Goal: Transaction & Acquisition: Register for event/course

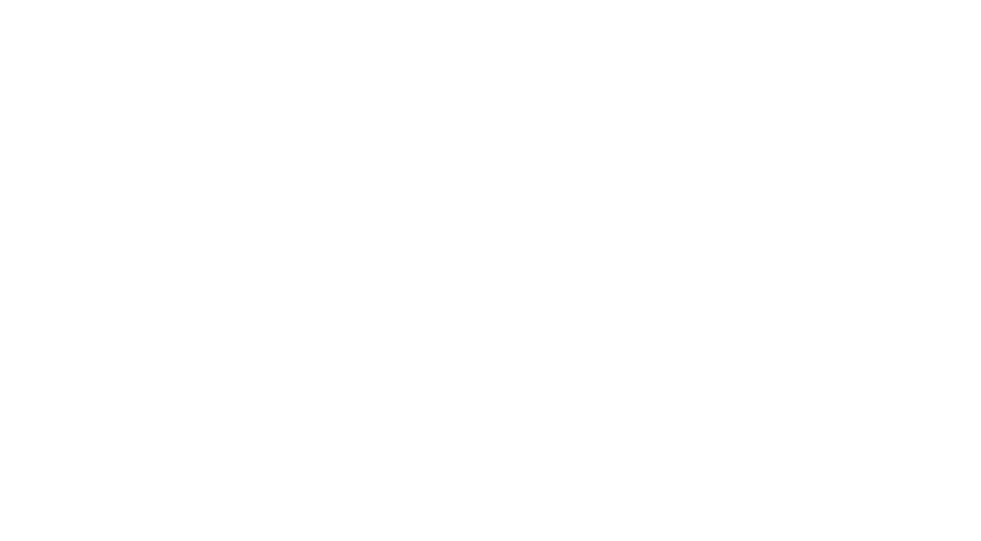
select select
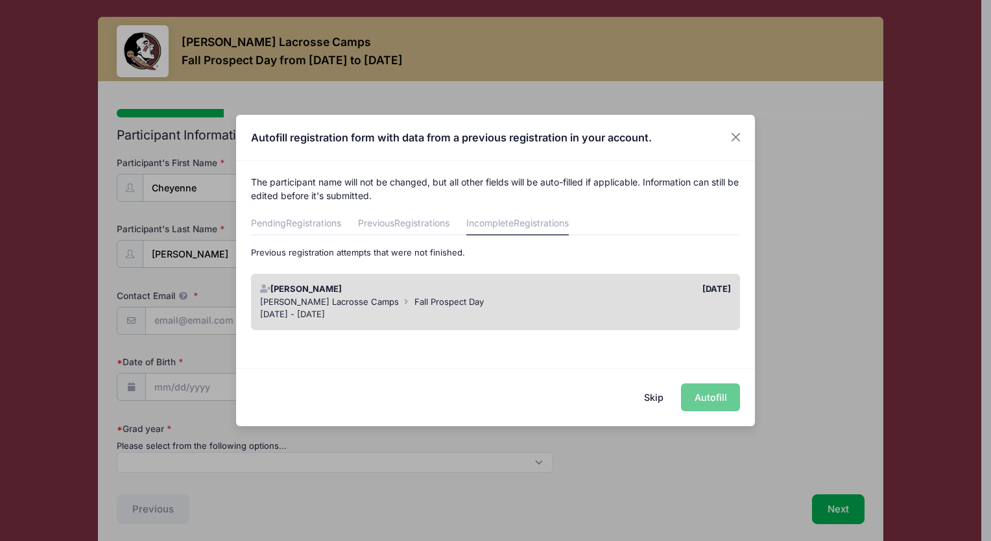
click at [585, 297] on div "Sara Tisdale Lacrosse Camps Fall Prospect Day" at bounding box center [496, 302] width 472 height 13
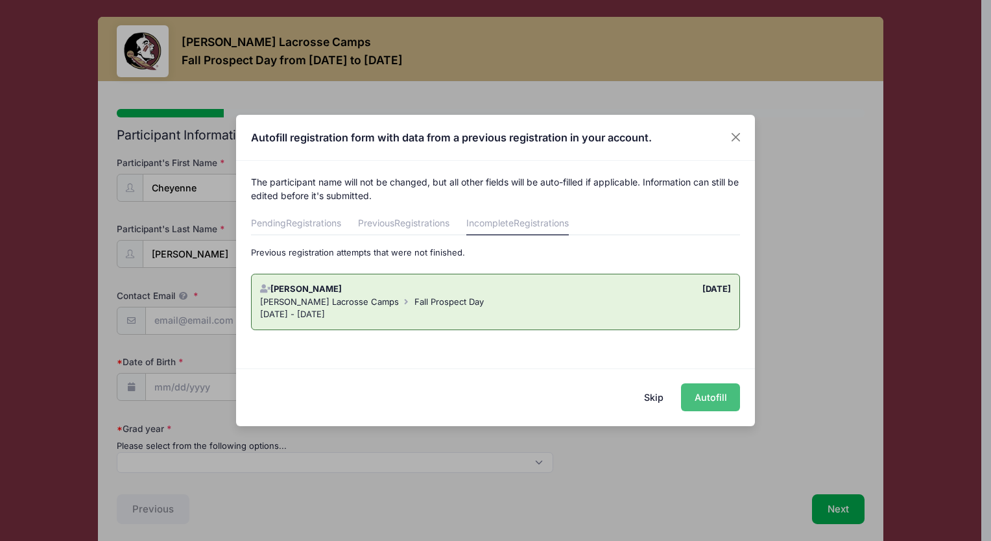
click at [714, 400] on button "Autofill" at bounding box center [710, 397] width 59 height 28
type input "[EMAIL_ADDRESS][DOMAIN_NAME]"
type input "12/31/2008"
select select "2027"
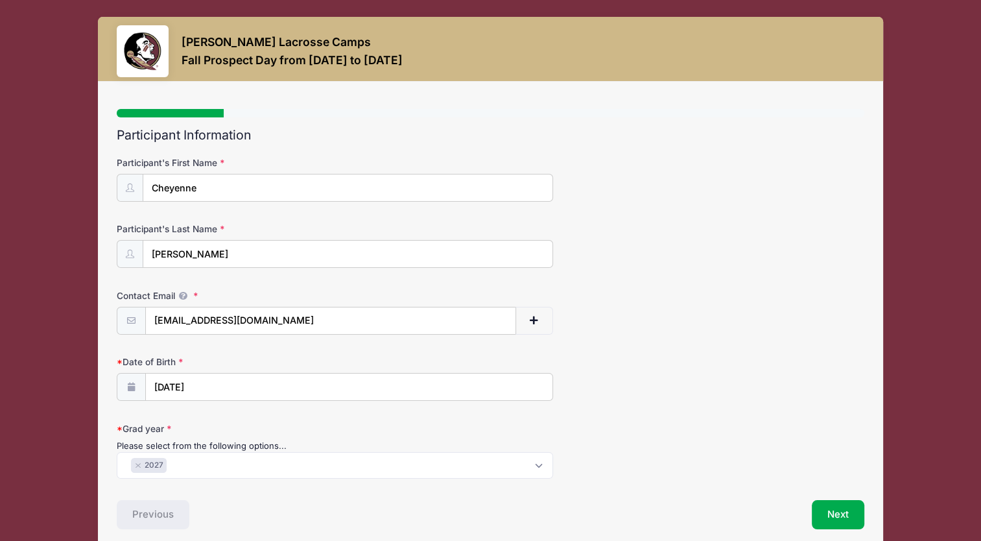
scroll to position [54, 0]
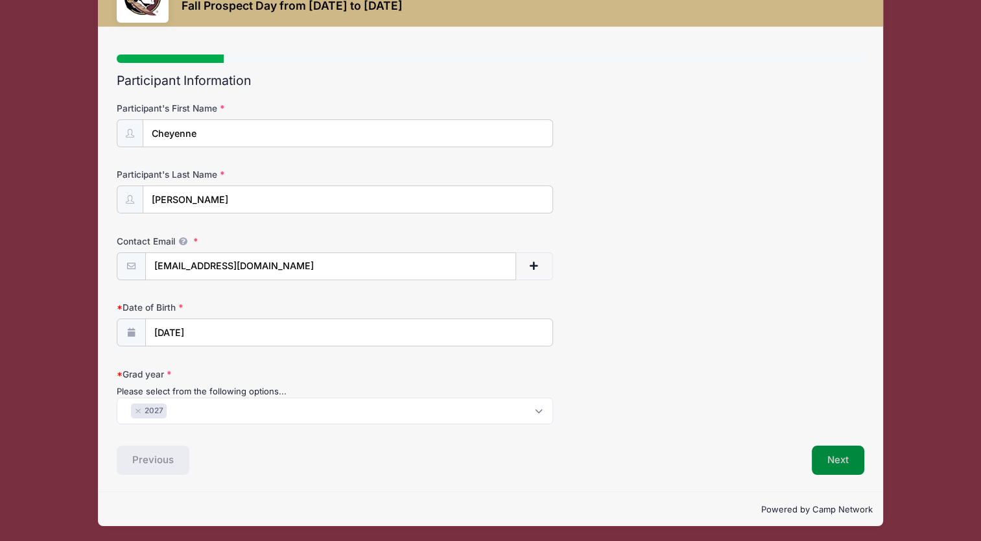
click at [832, 462] on button "Next" at bounding box center [838, 461] width 53 height 30
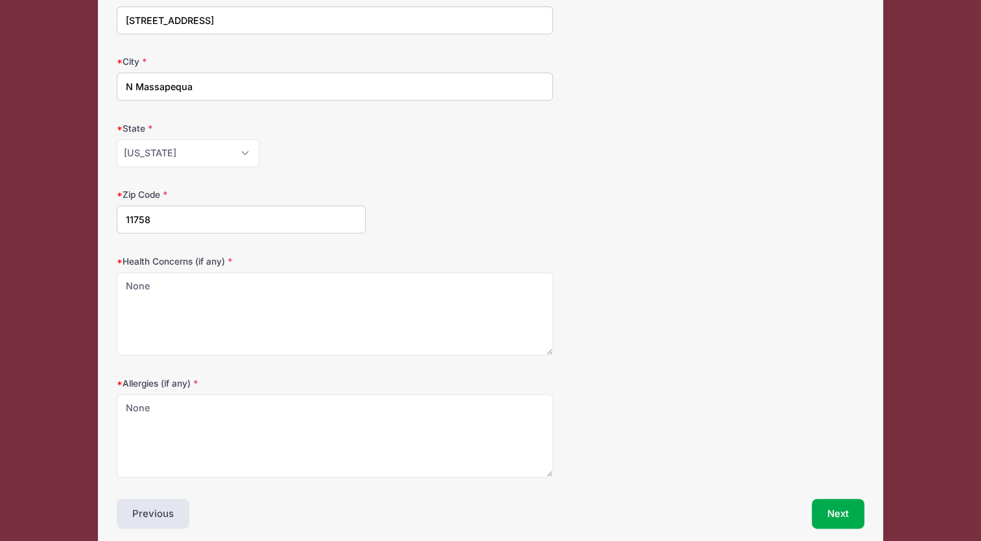
scroll to position [221, 0]
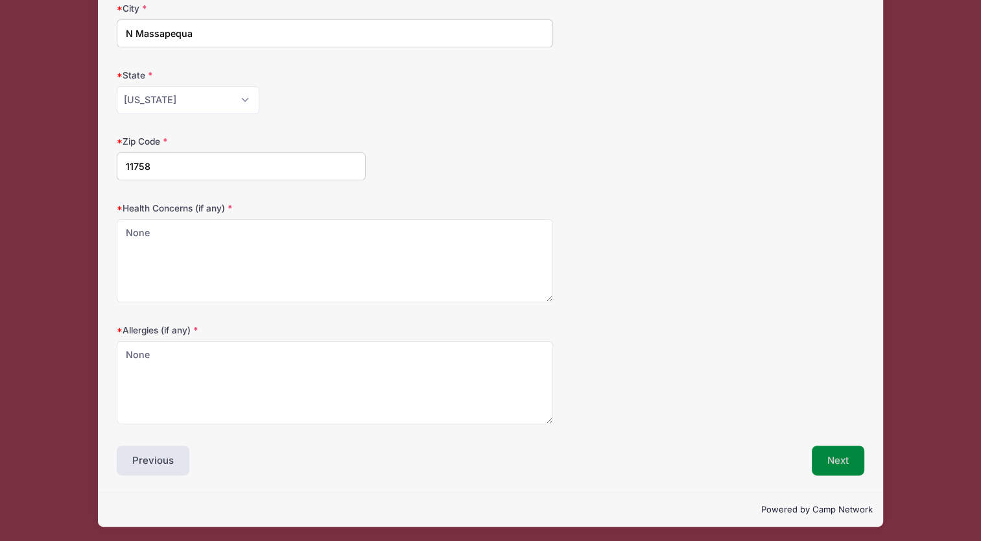
click at [828, 461] on button "Next" at bounding box center [838, 461] width 53 height 30
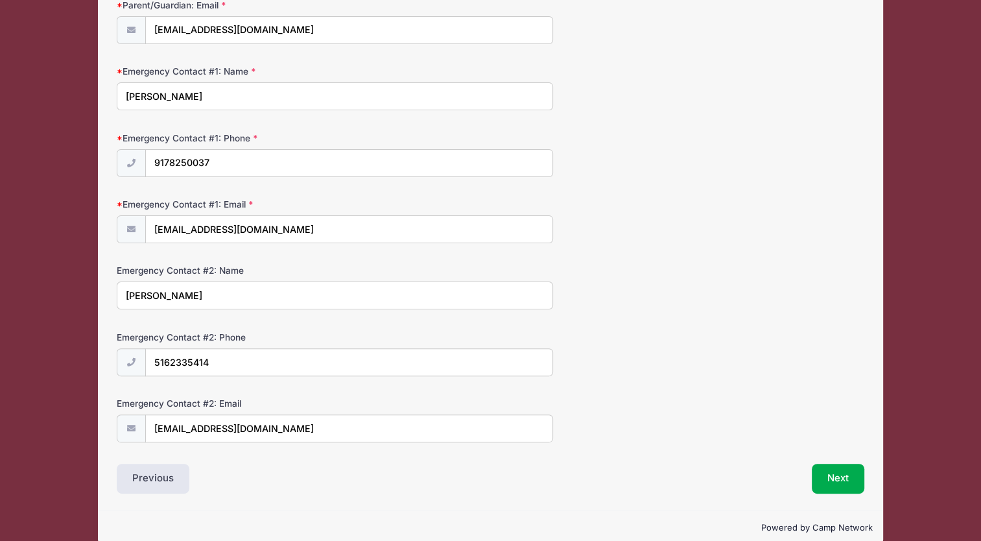
scroll to position [308, 0]
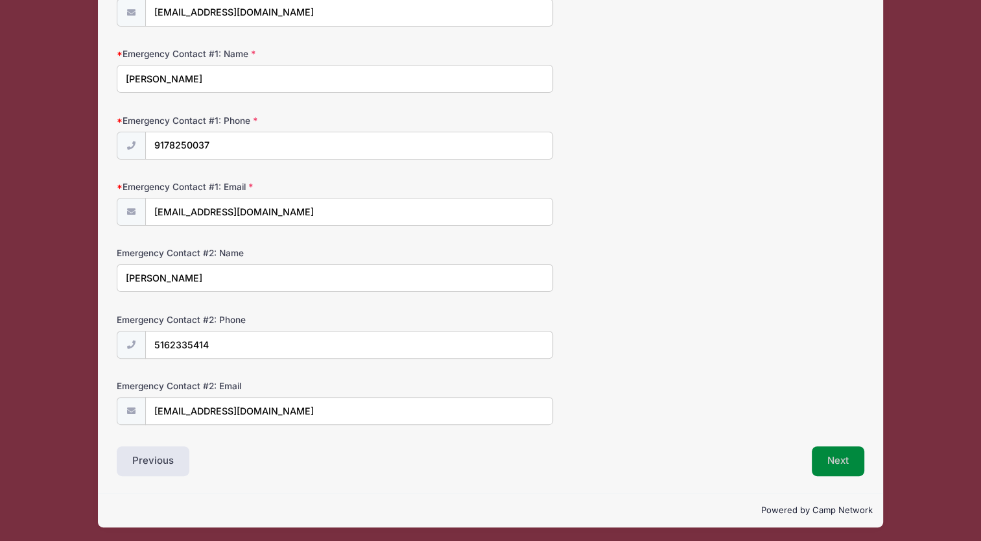
click at [835, 454] on button "Next" at bounding box center [838, 461] width 53 height 30
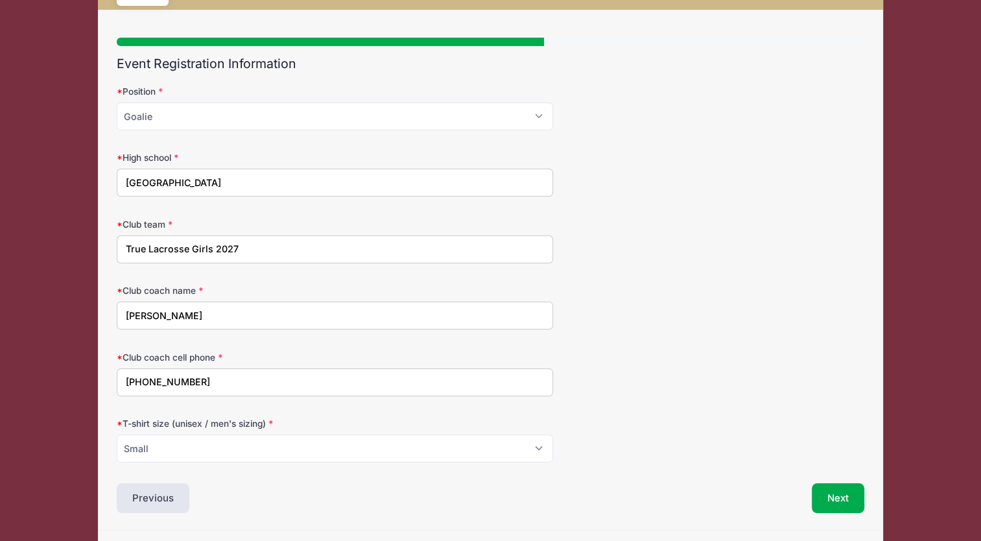
scroll to position [109, 0]
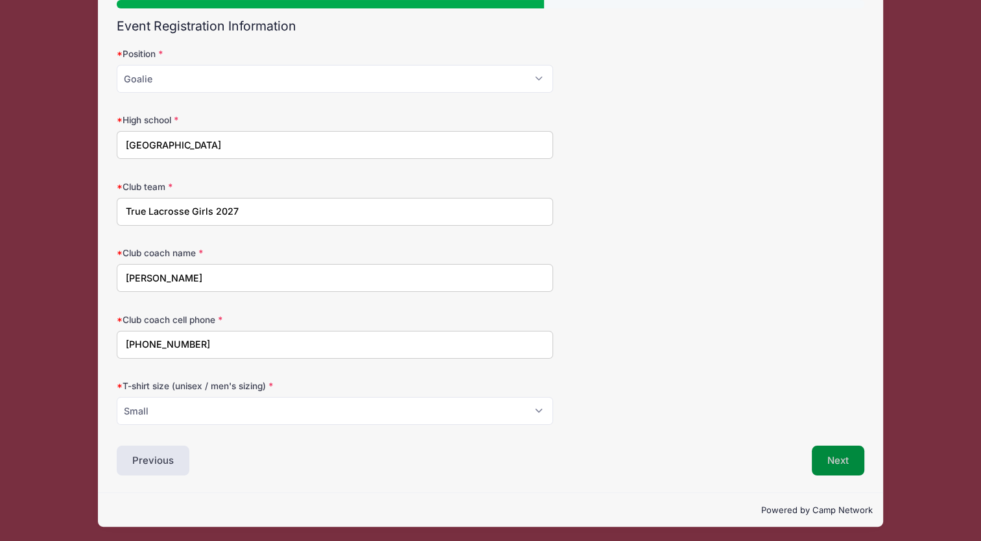
click at [841, 460] on button "Next" at bounding box center [838, 461] width 53 height 30
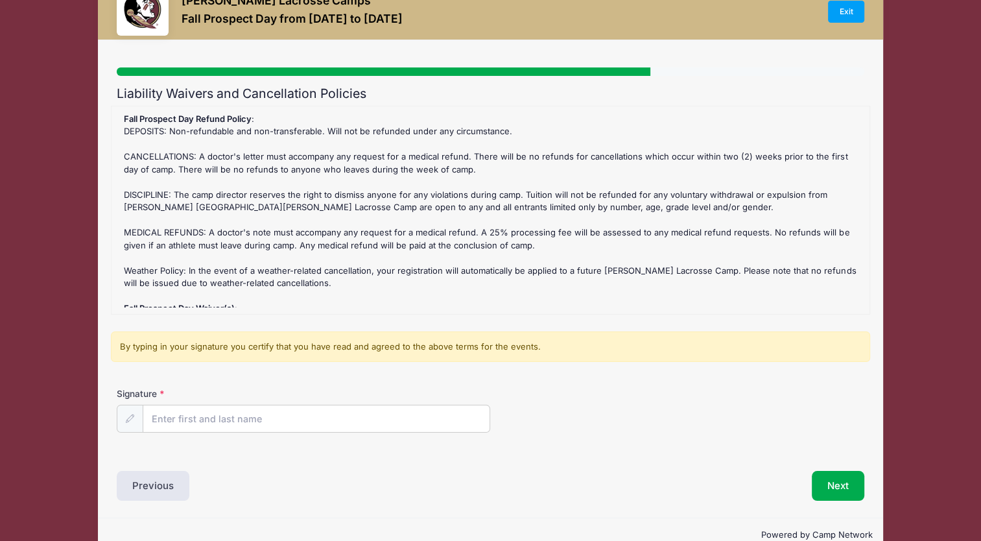
scroll to position [67, 0]
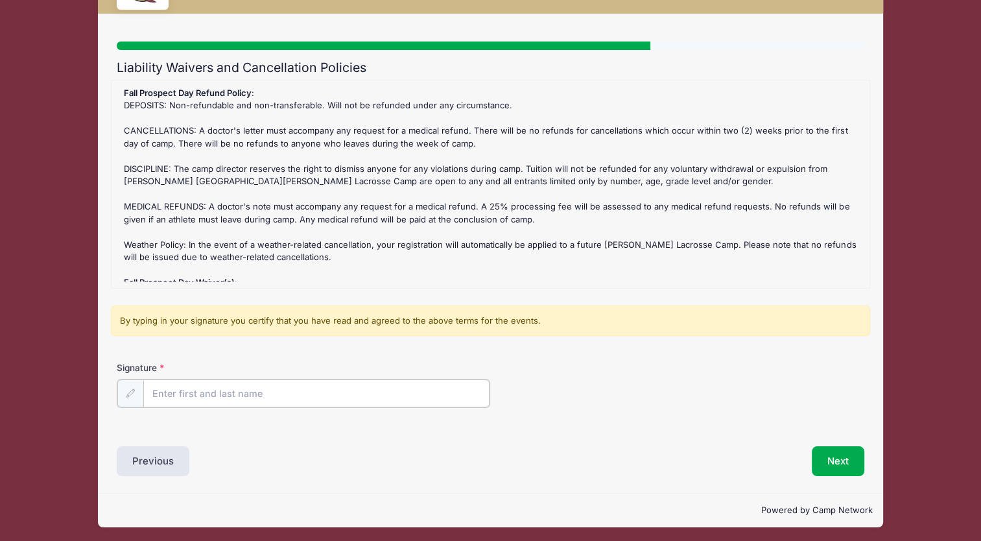
click at [384, 385] on input "Signature" at bounding box center [316, 393] width 346 height 28
type input "Cheyenne Montagna"
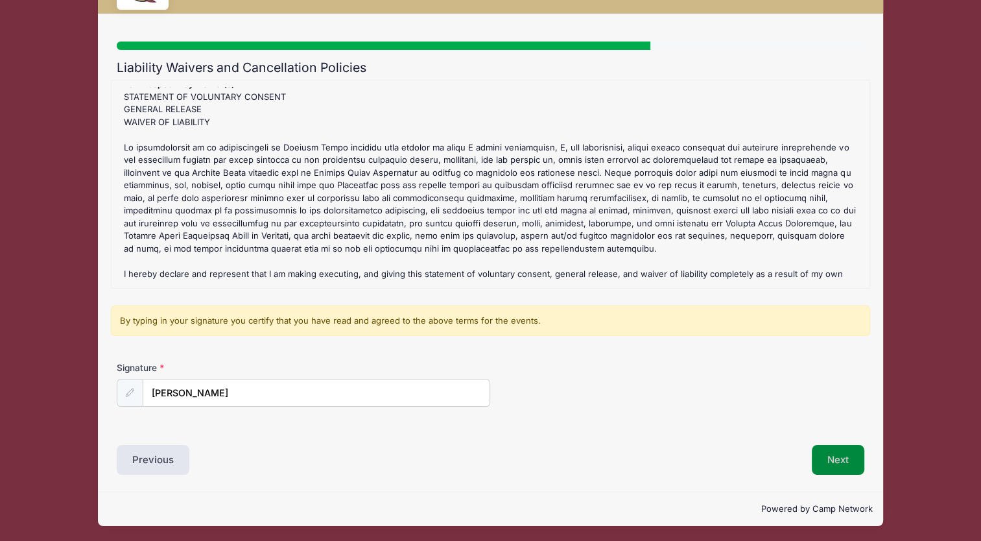
scroll to position [210, 0]
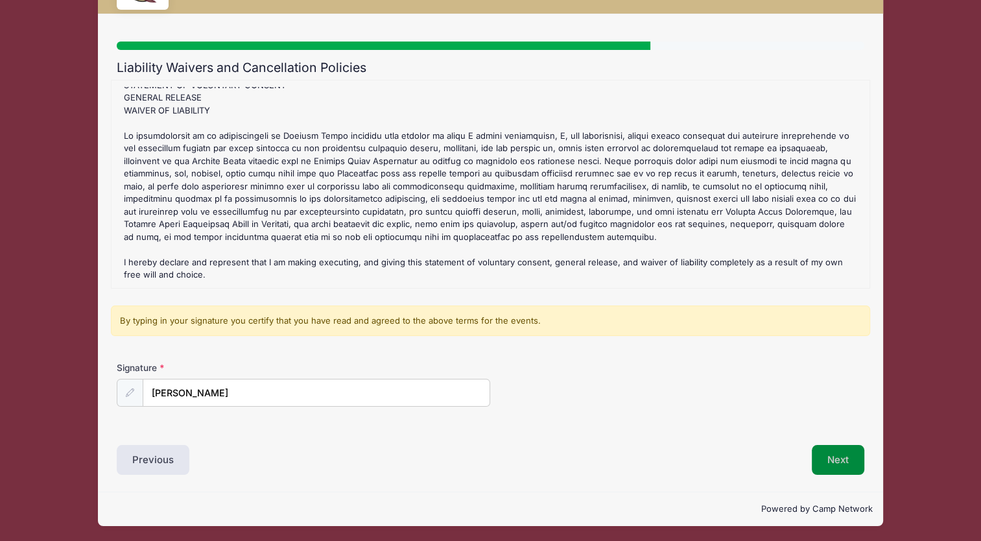
click at [837, 455] on button "Next" at bounding box center [838, 460] width 53 height 30
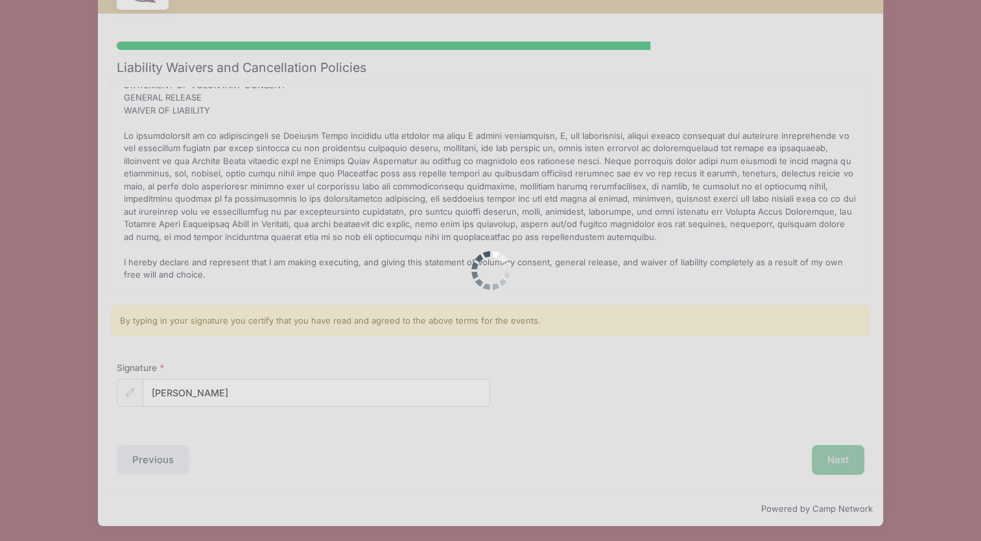
scroll to position [0, 0]
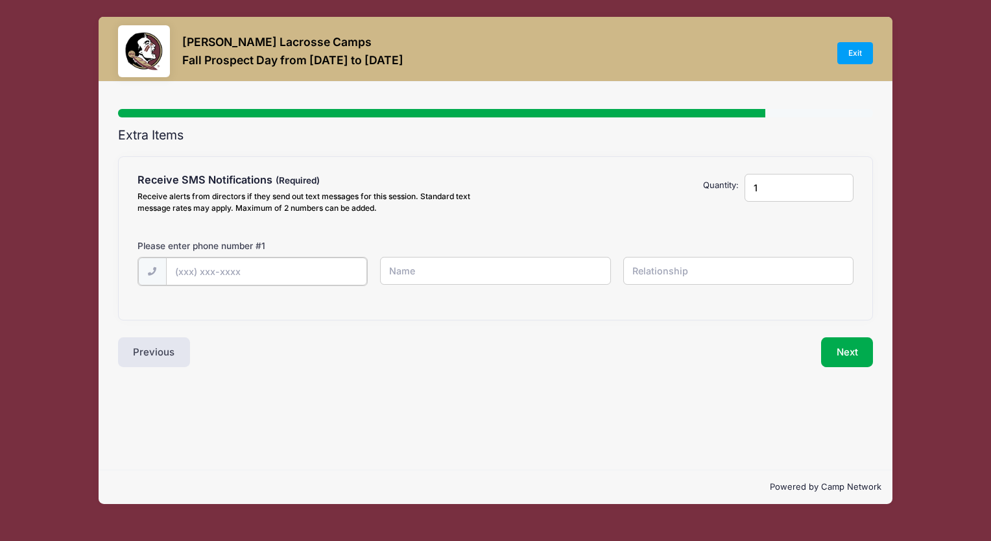
click at [0, 0] on input "text" at bounding box center [0, 0] width 0 height 0
type input "(516) 557-5089"
type input "Cheyenne Montagna"
type input "Self"
click at [843, 357] on button "Next" at bounding box center [847, 351] width 53 height 30
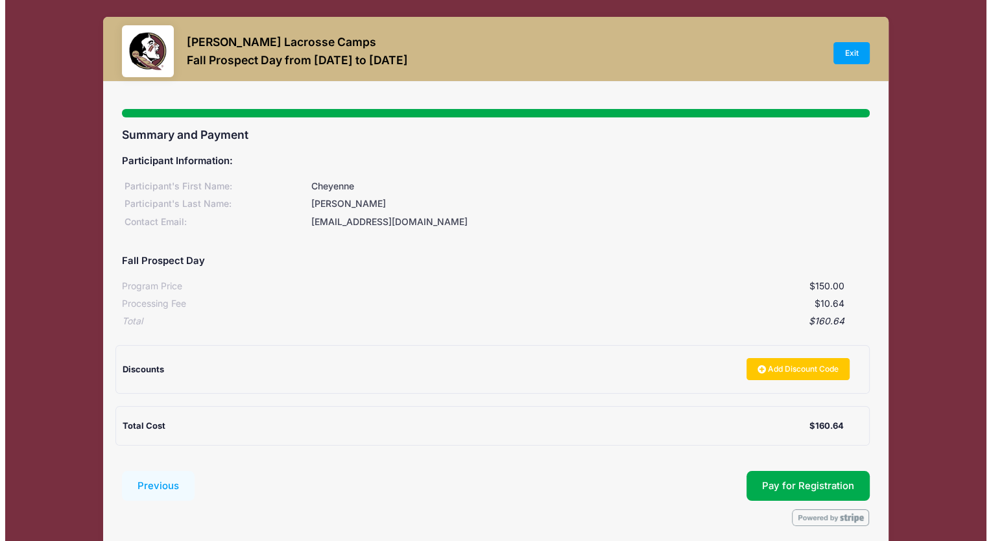
scroll to position [52, 0]
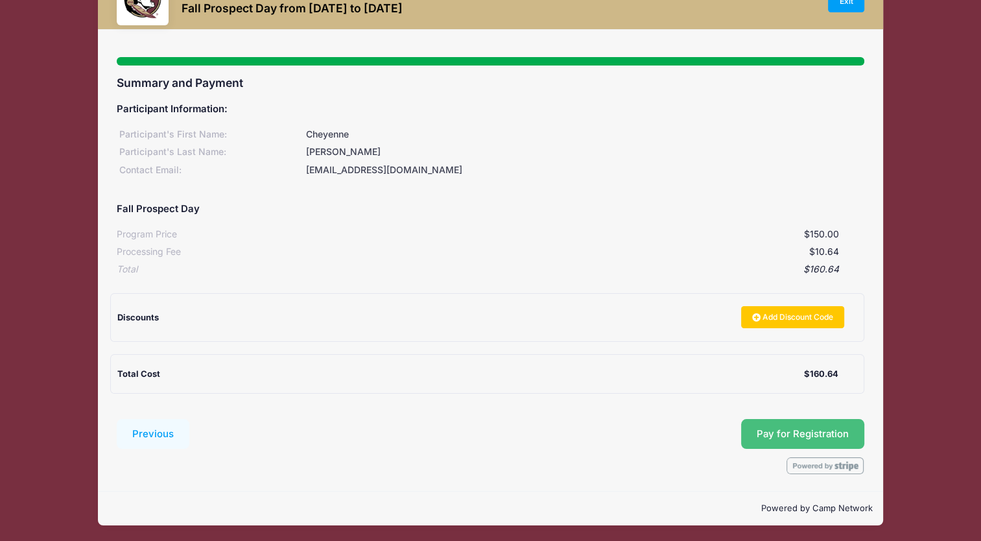
click at [773, 433] on span "Pay for Registration" at bounding box center [803, 434] width 92 height 12
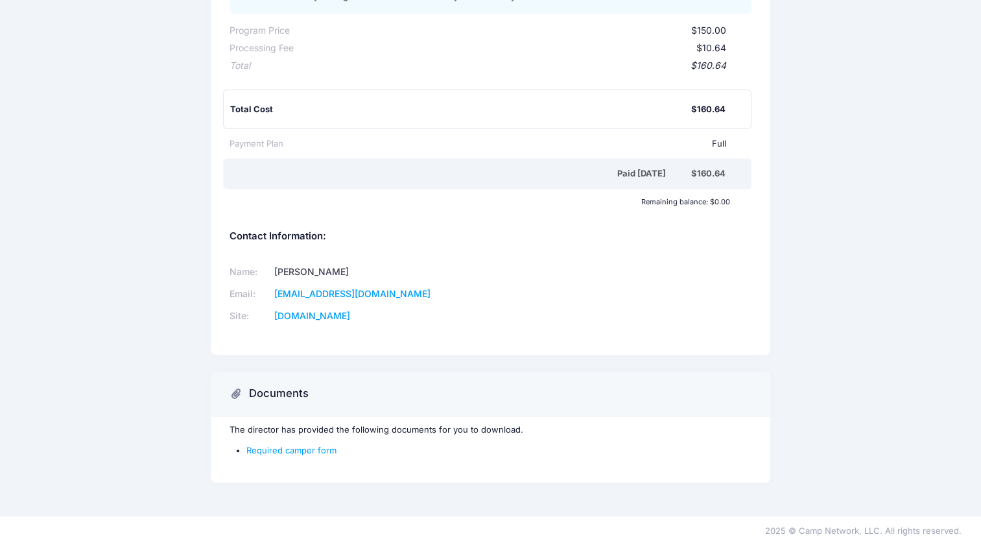
scroll to position [246, 0]
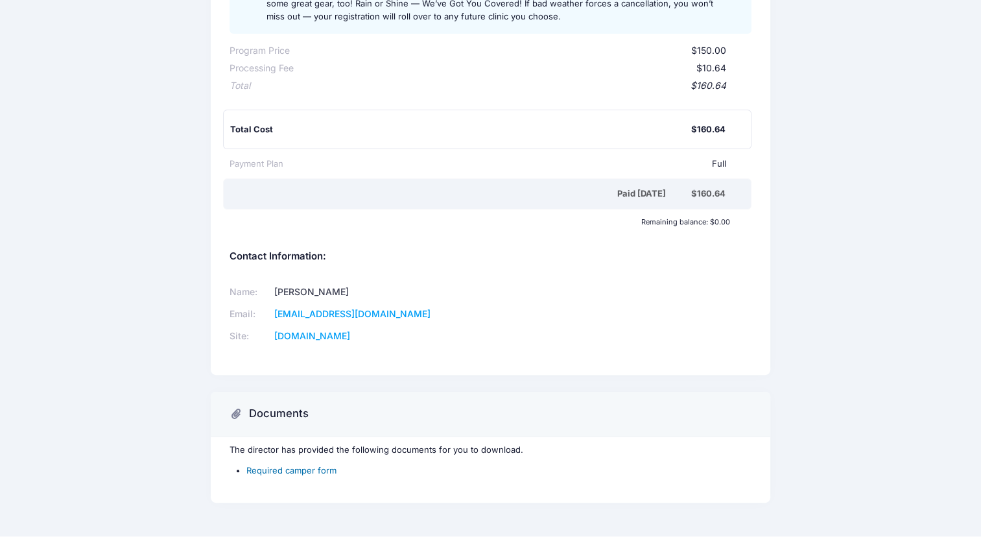
click at [302, 471] on link "Required camper form" at bounding box center [291, 470] width 90 height 10
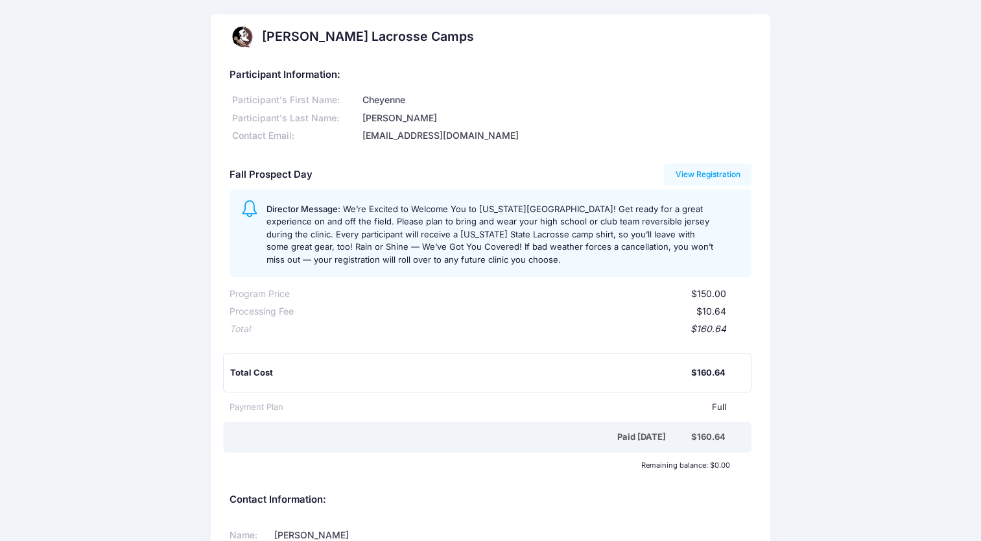
scroll to position [0, 0]
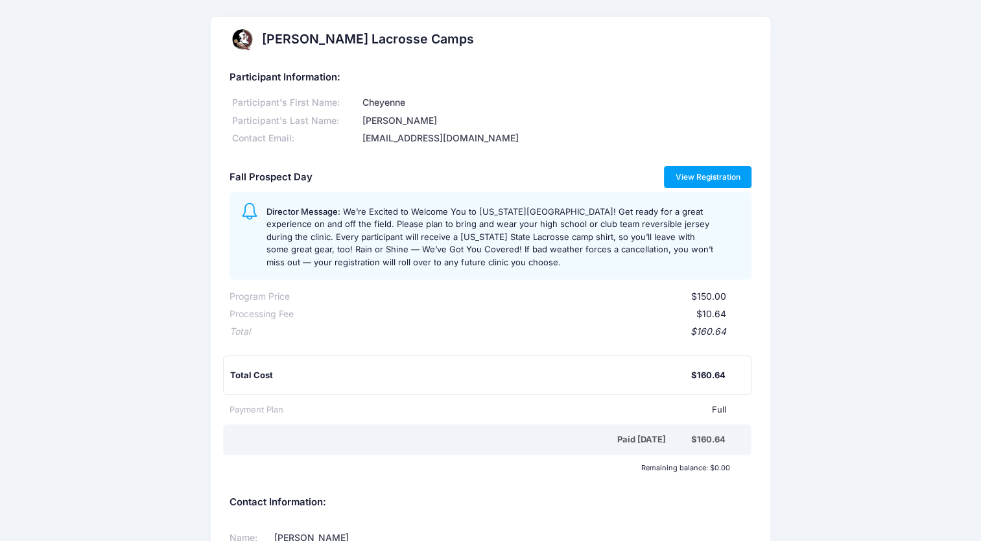
click at [698, 178] on link "View Registration" at bounding box center [708, 177] width 88 height 22
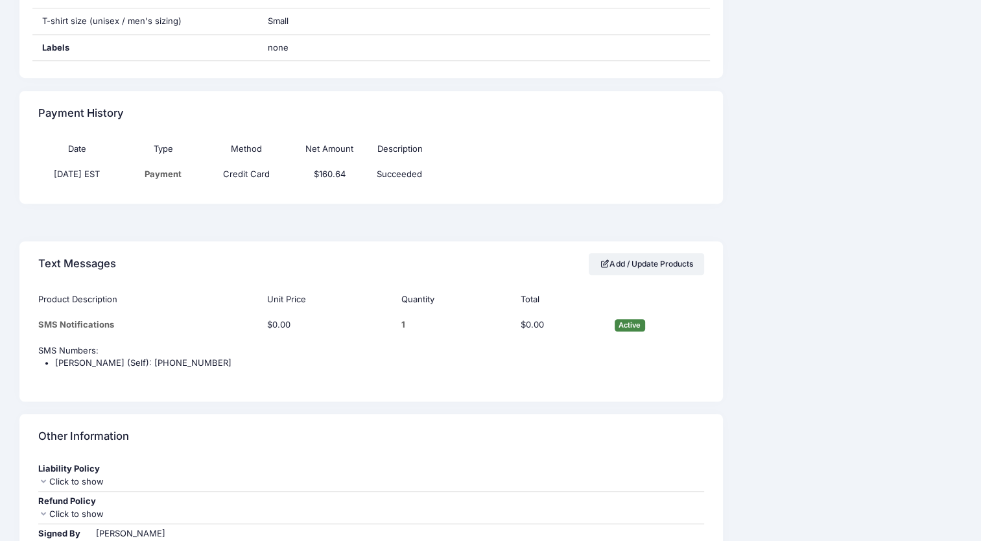
scroll to position [1041, 0]
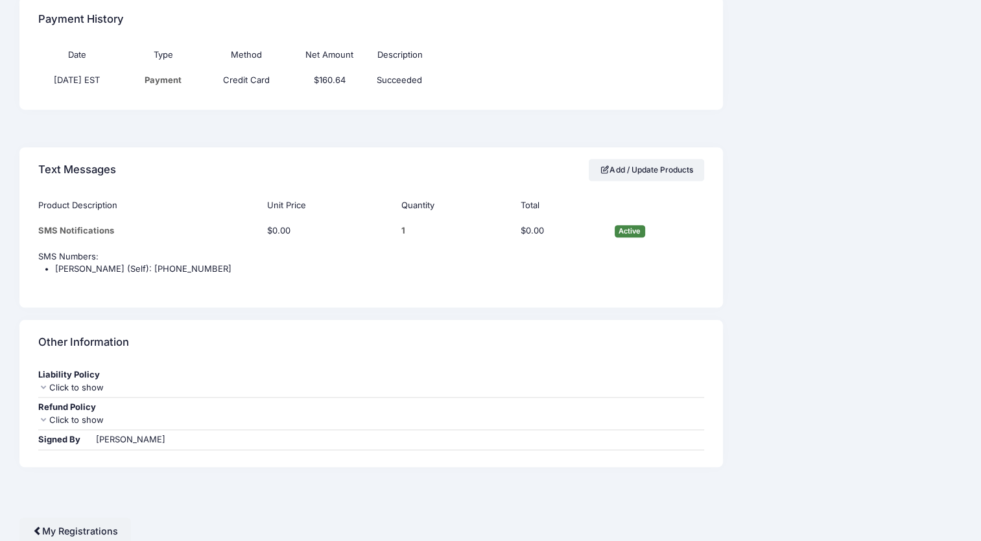
click at [88, 383] on div "Click to show" at bounding box center [371, 387] width 666 height 13
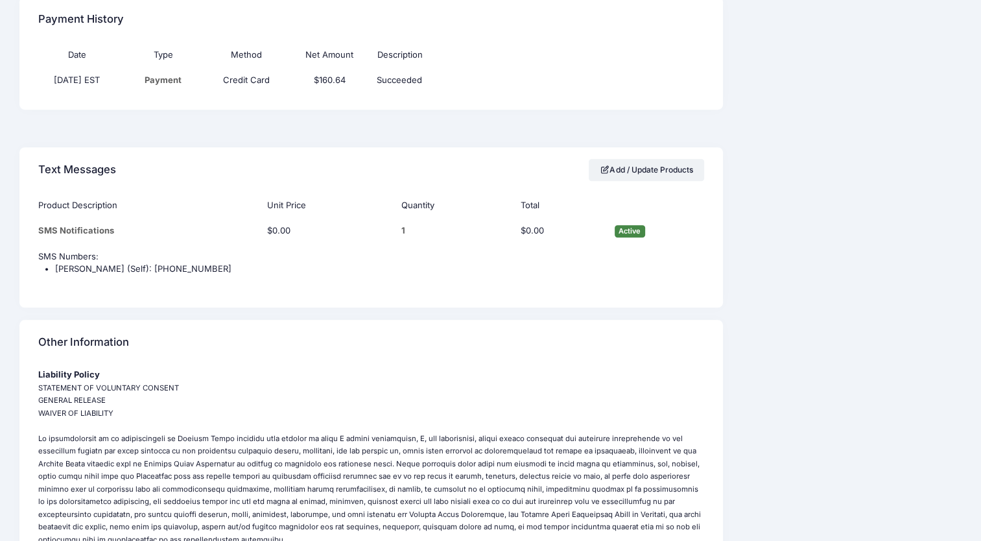
click at [88, 383] on small "STATEMENT OF VOLUNTARY CONSENT GENERAL RELEASE WAIVER OF LIABILITY I hereby dec…" at bounding box center [369, 482] width 663 height 199
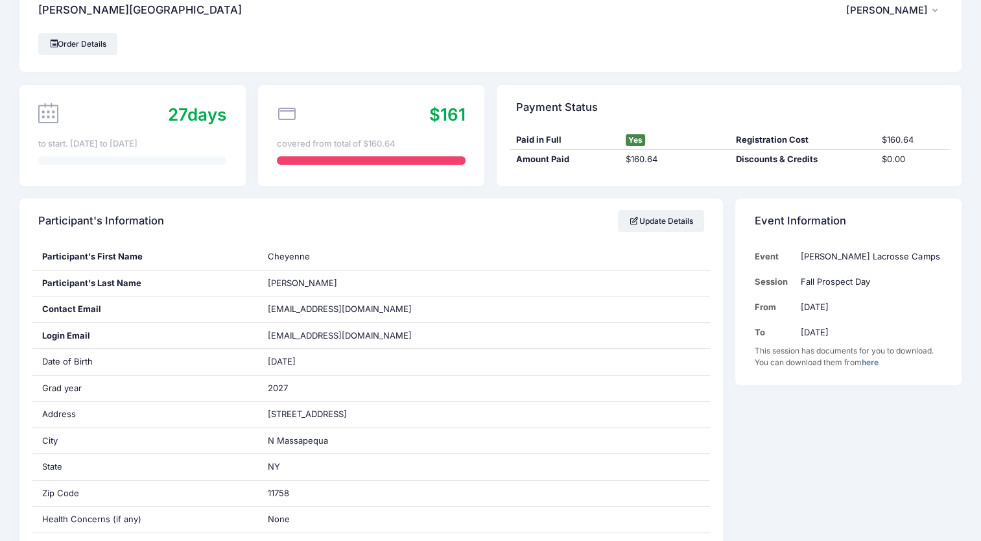
scroll to position [0, 0]
